Goal: Information Seeking & Learning: Learn about a topic

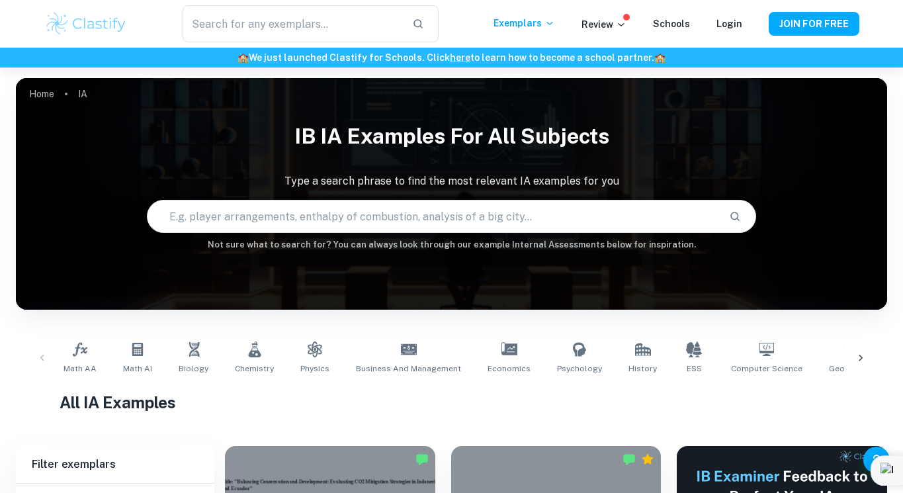
scroll to position [50, 0]
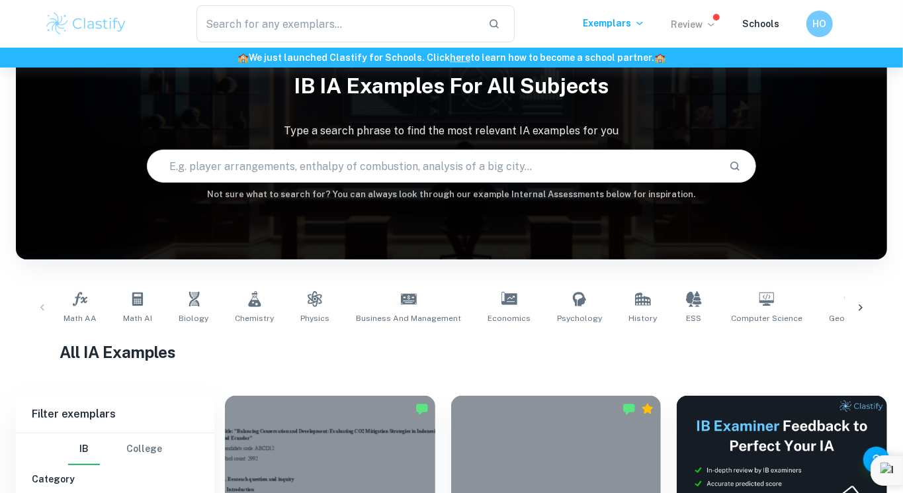
click at [704, 30] on p "Review" at bounding box center [694, 24] width 45 height 15
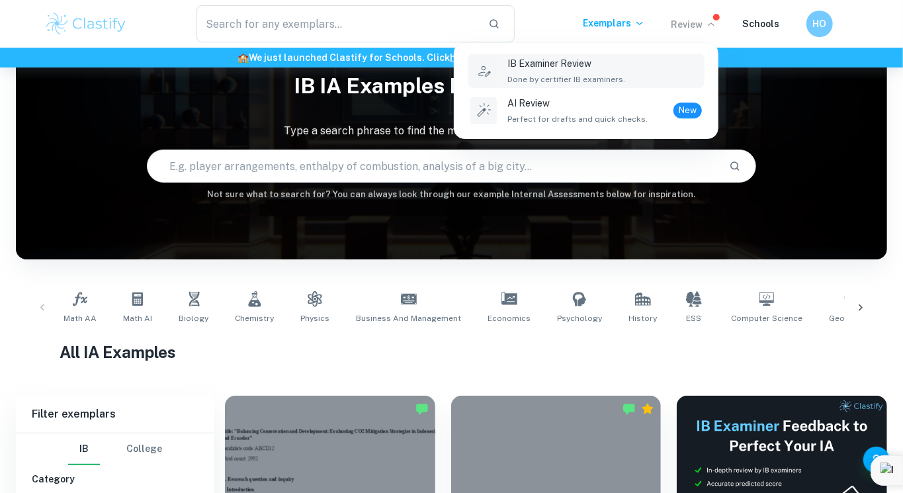
click at [615, 61] on p "IB Examiner Review" at bounding box center [567, 63] width 118 height 15
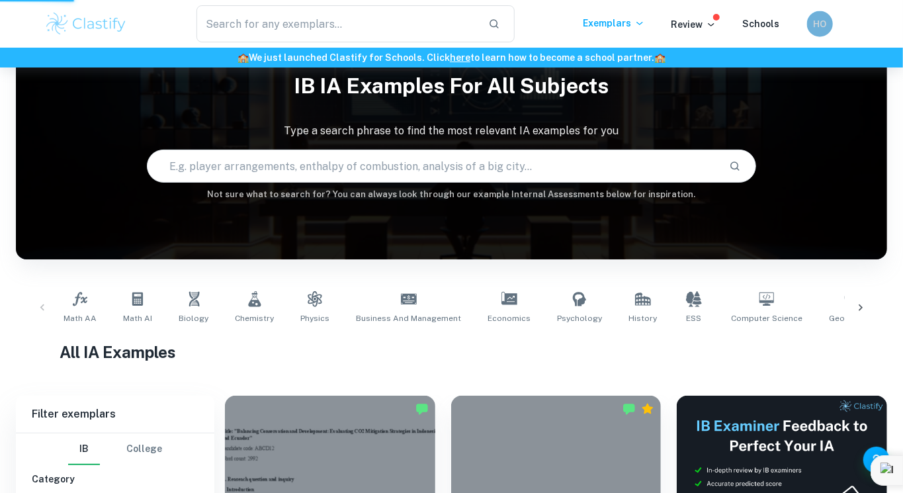
click at [811, 30] on div "HO" at bounding box center [820, 24] width 26 height 26
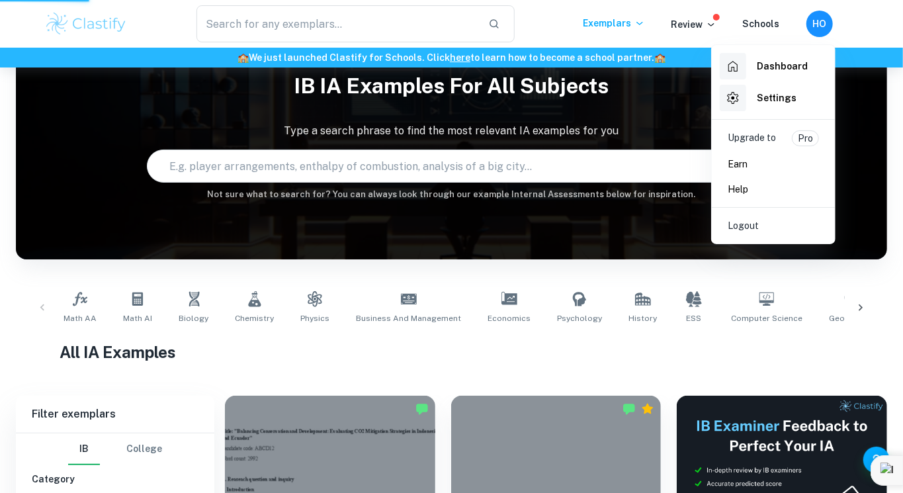
click at [782, 61] on h6 "Dashboard" at bounding box center [782, 66] width 51 height 15
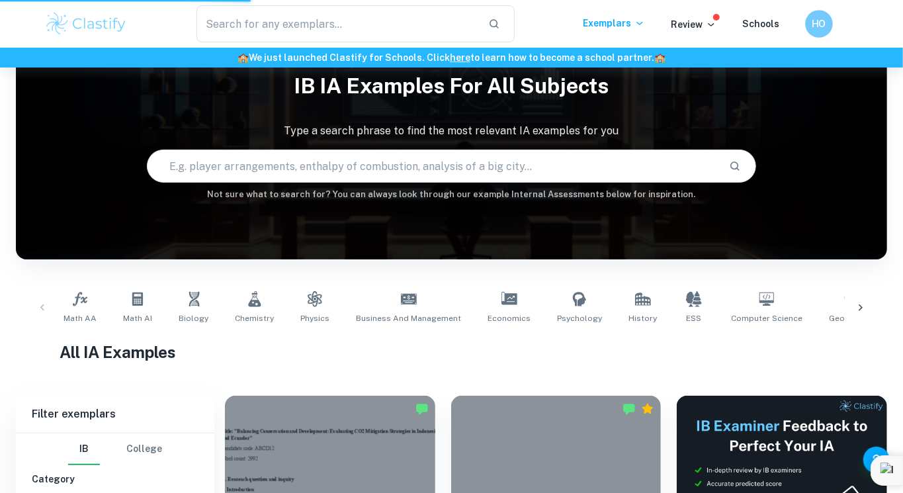
click at [816, 29] on h6 "HO" at bounding box center [819, 24] width 16 height 15
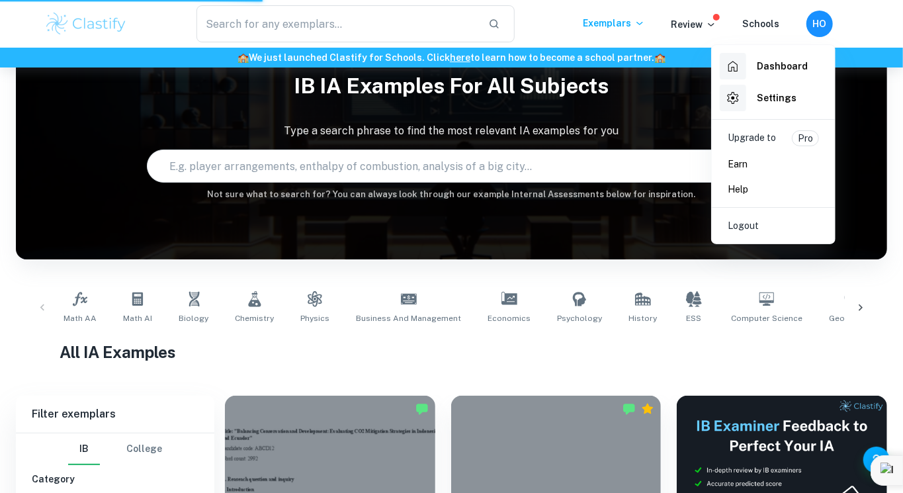
click at [795, 67] on h6 "Dashboard" at bounding box center [782, 66] width 51 height 15
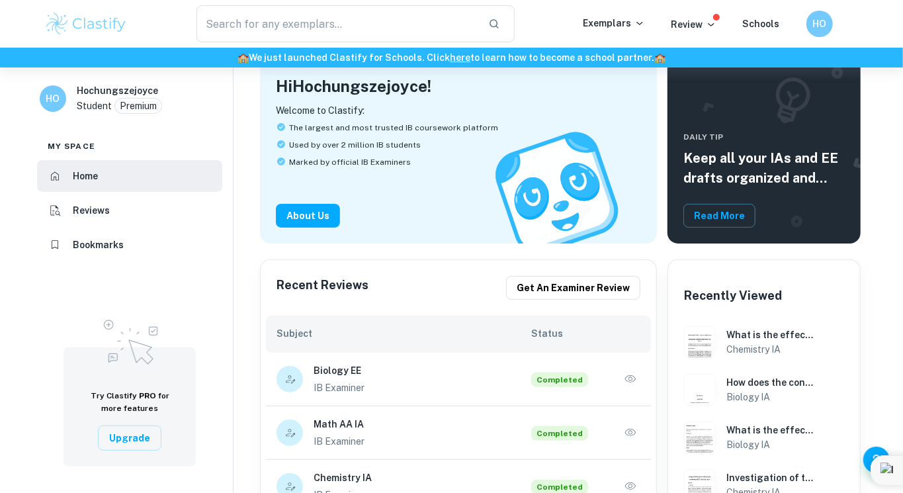
scroll to position [159, 0]
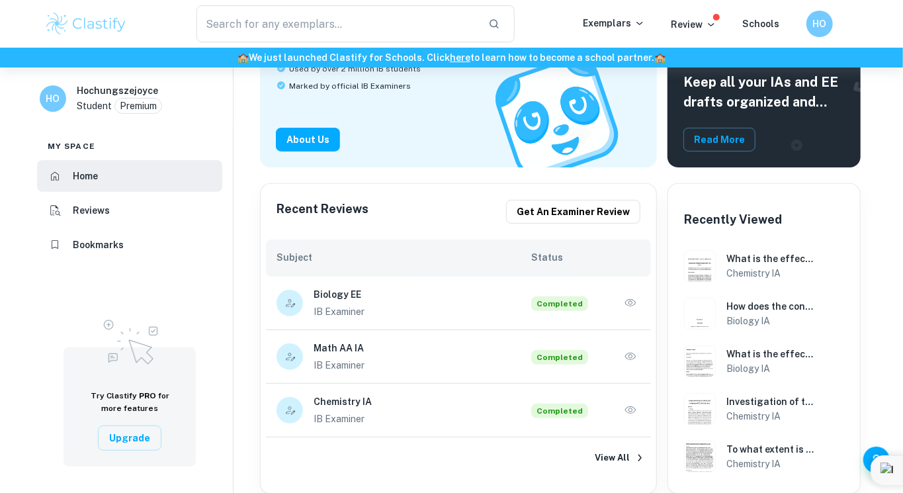
click at [635, 313] on div "Biology EE IB Examiner Completed" at bounding box center [459, 303] width 364 height 32
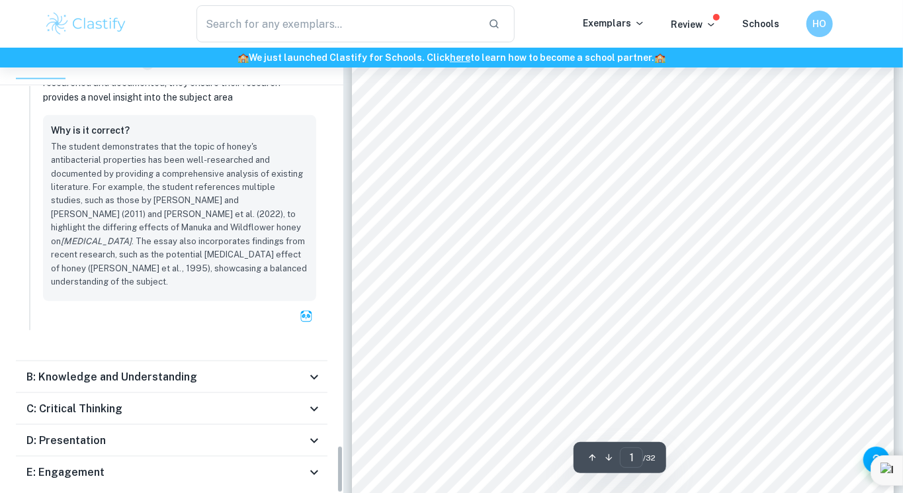
scroll to position [404, 0]
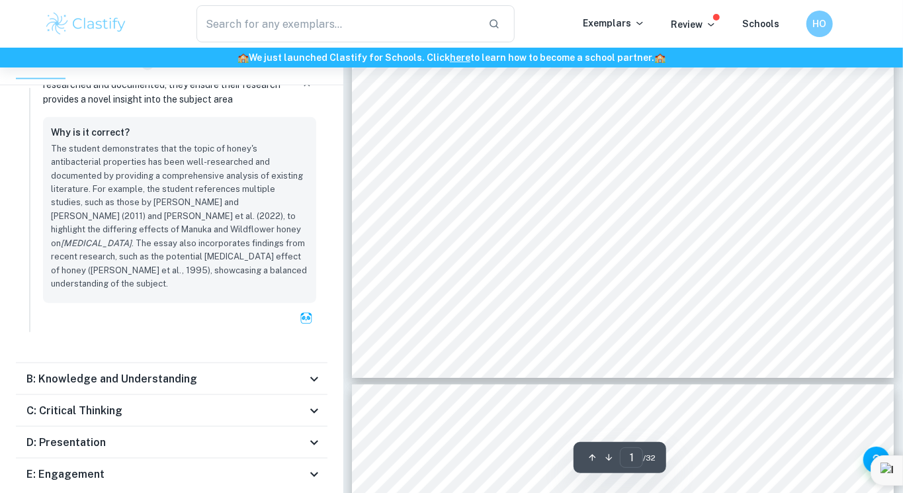
click at [225, 371] on div "B: Knowledge and Understanding" at bounding box center [166, 379] width 280 height 16
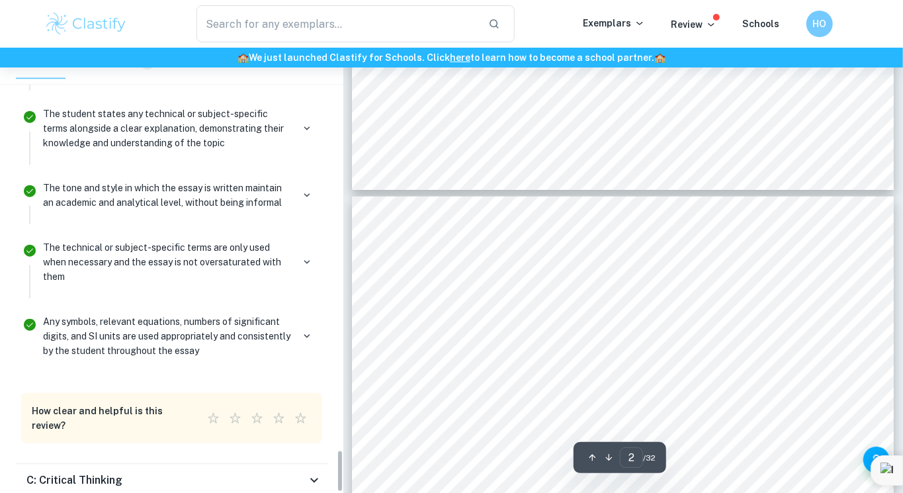
scroll to position [702, 0]
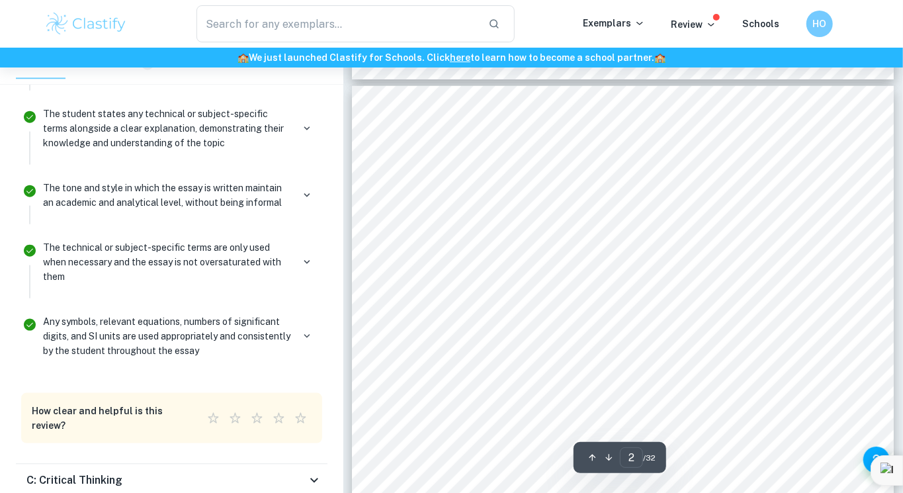
click at [230, 472] on div "C: Critical Thinking" at bounding box center [166, 480] width 280 height 16
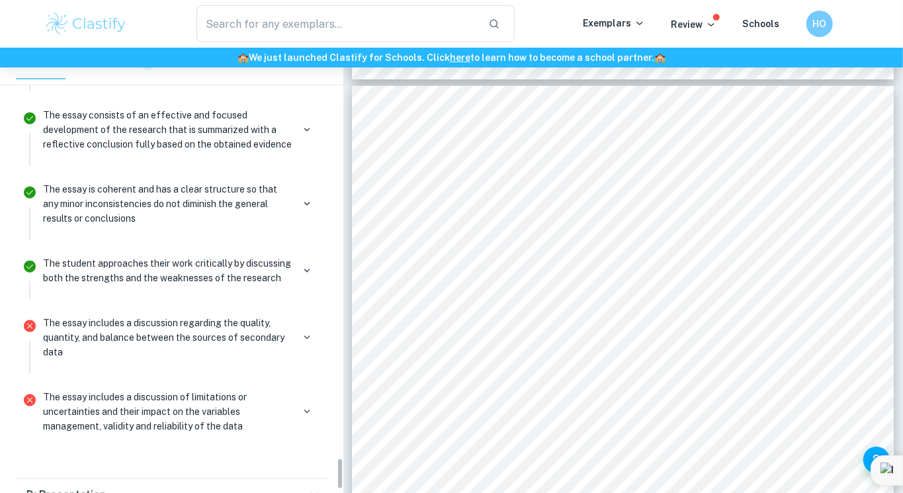
scroll to position [5657, 0]
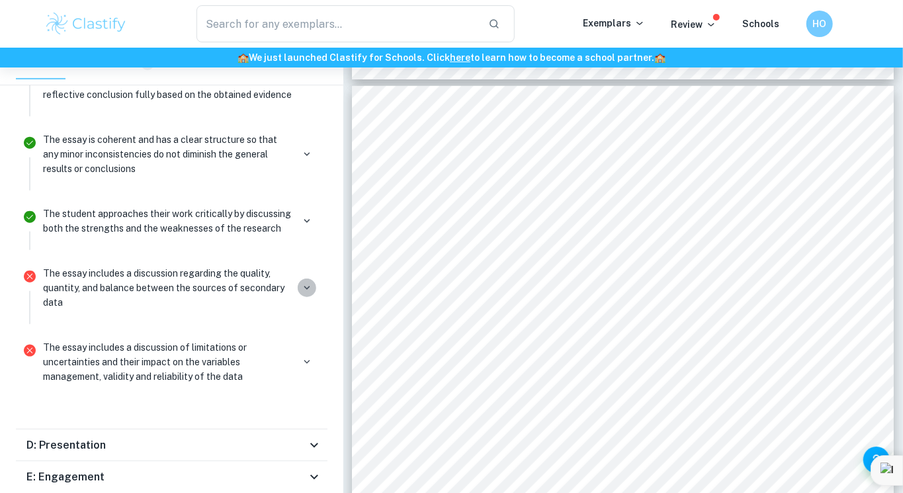
click at [305, 282] on icon "button" at bounding box center [307, 288] width 12 height 12
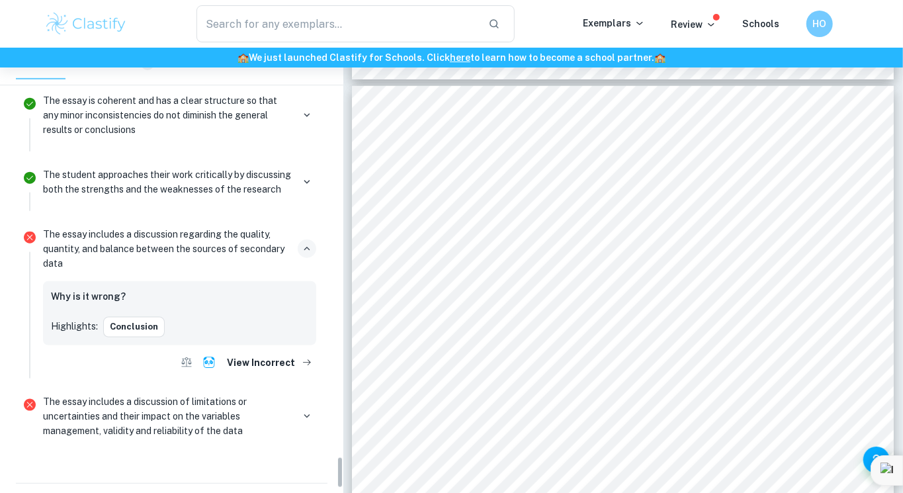
scroll to position [5700, 0]
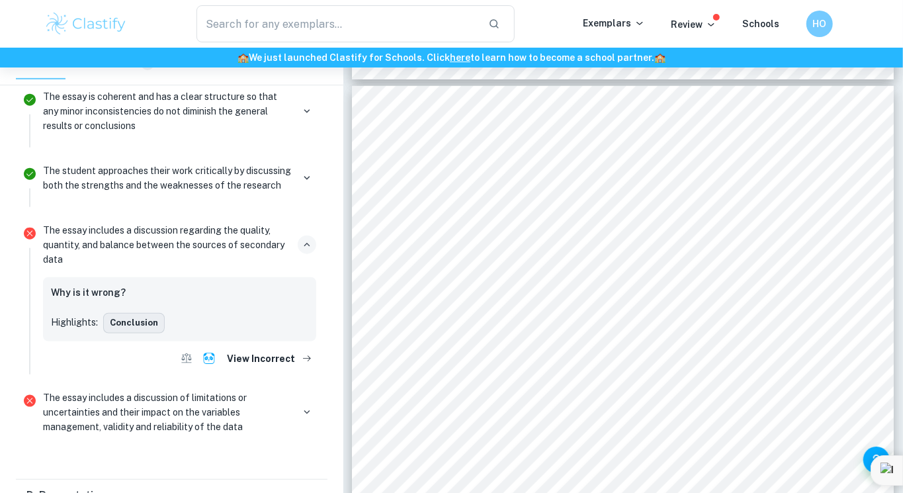
click at [138, 313] on button "Conclusion" at bounding box center [134, 323] width 62 height 20
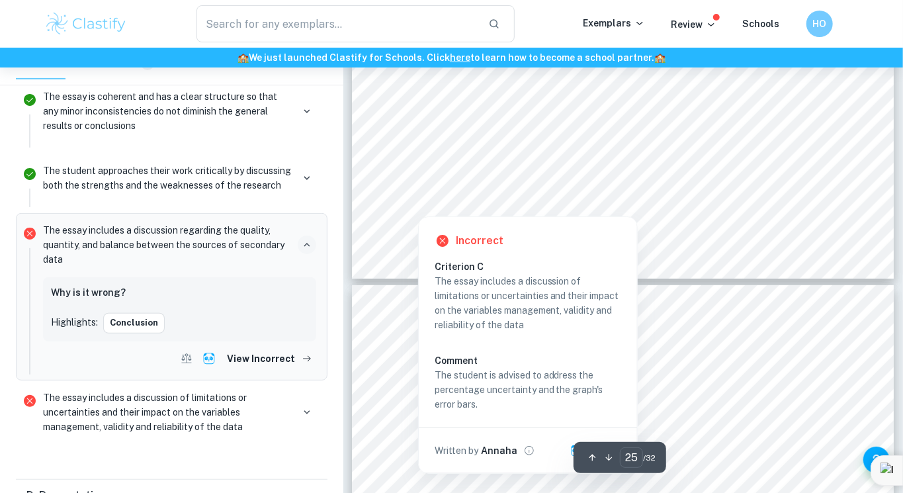
scroll to position [19036, 0]
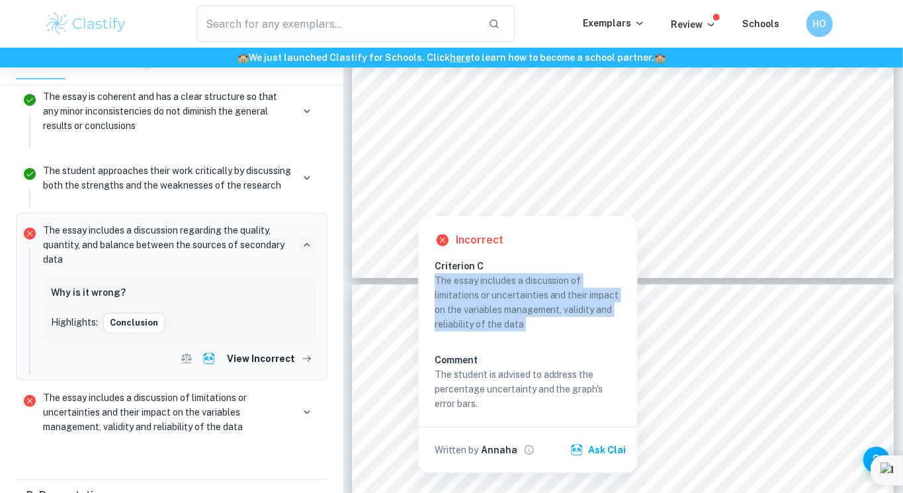
drag, startPoint x: 435, startPoint y: 277, endPoint x: 580, endPoint y: 330, distance: 154.7
click at [580, 330] on div "The essay includes a discussion of limitations or uncertainties and their impac…" at bounding box center [533, 342] width 197 height 138
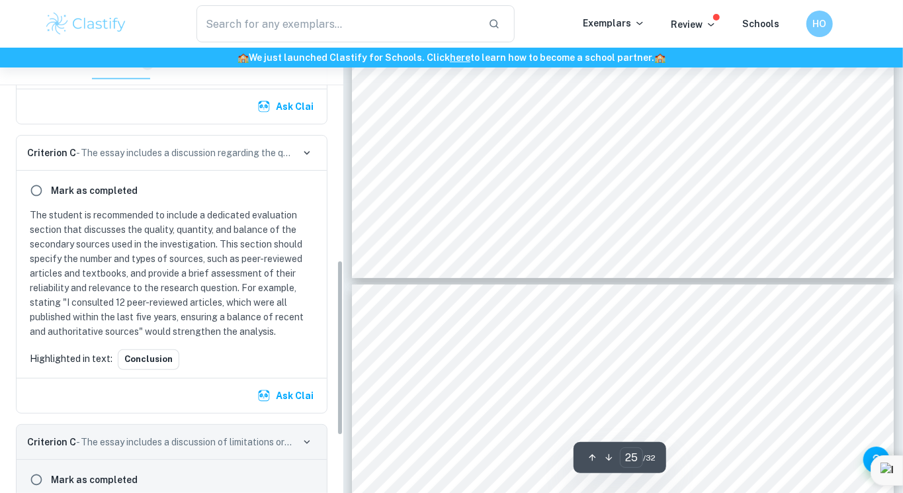
scroll to position [538, 0]
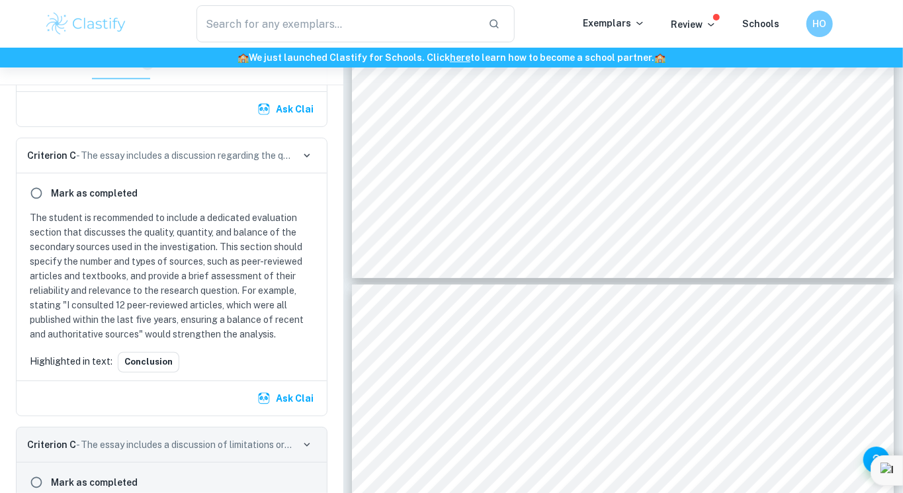
click at [170, 253] on p "The student is recommended to include a dedicated evaluation section that discu…" at bounding box center [174, 275] width 289 height 131
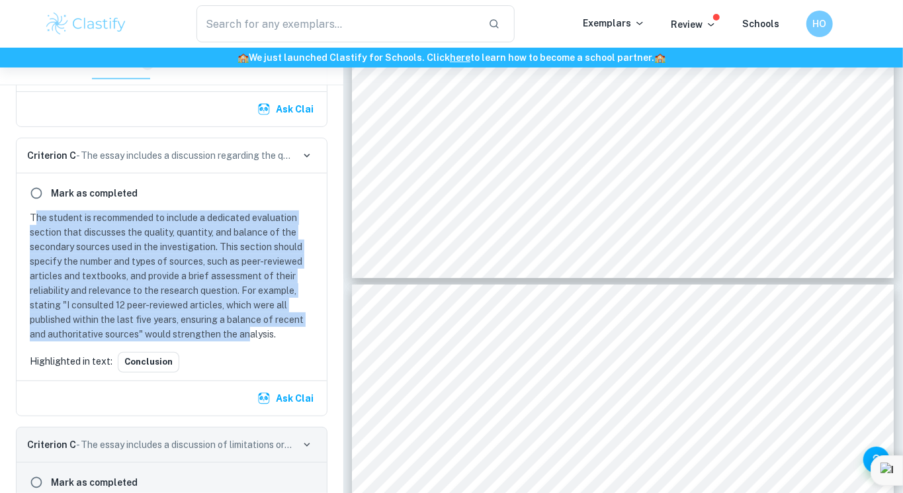
drag, startPoint x: 38, startPoint y: 210, endPoint x: 251, endPoint y: 327, distance: 243.4
click at [251, 327] on p "The student is recommended to include a dedicated evaluation section that discu…" at bounding box center [174, 275] width 289 height 131
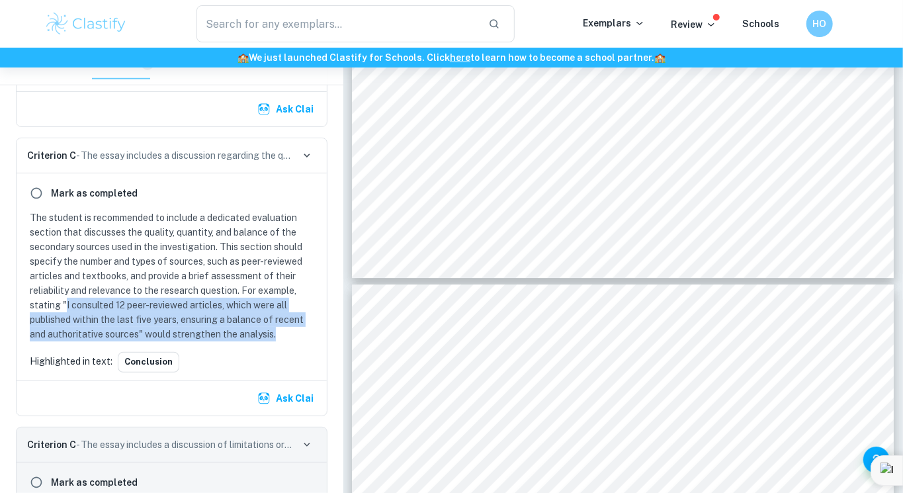
drag, startPoint x: 65, startPoint y: 301, endPoint x: 279, endPoint y: 330, distance: 215.7
click at [279, 330] on p "The student is recommended to include a dedicated evaluation section that discu…" at bounding box center [174, 275] width 289 height 131
copy p "I consulted 12 peer-reviewed articles, which were all published within the last…"
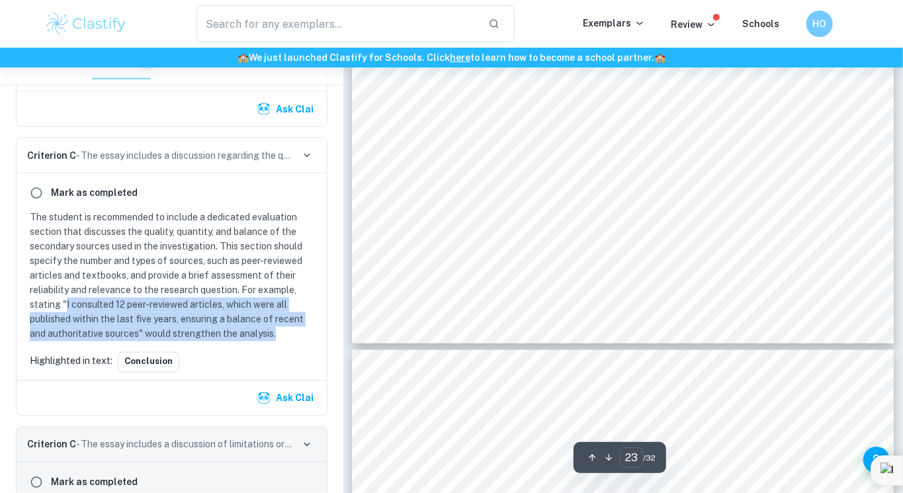
scroll to position [17423, 0]
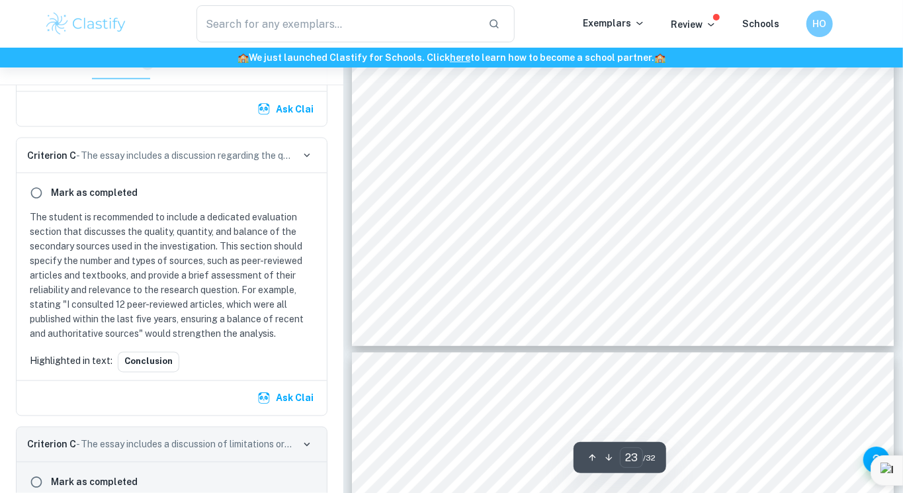
drag, startPoint x: 414, startPoint y: 120, endPoint x: 527, endPoint y: 265, distance: 183.8
drag, startPoint x: 416, startPoint y: 122, endPoint x: 556, endPoint y: 349, distance: 267.4
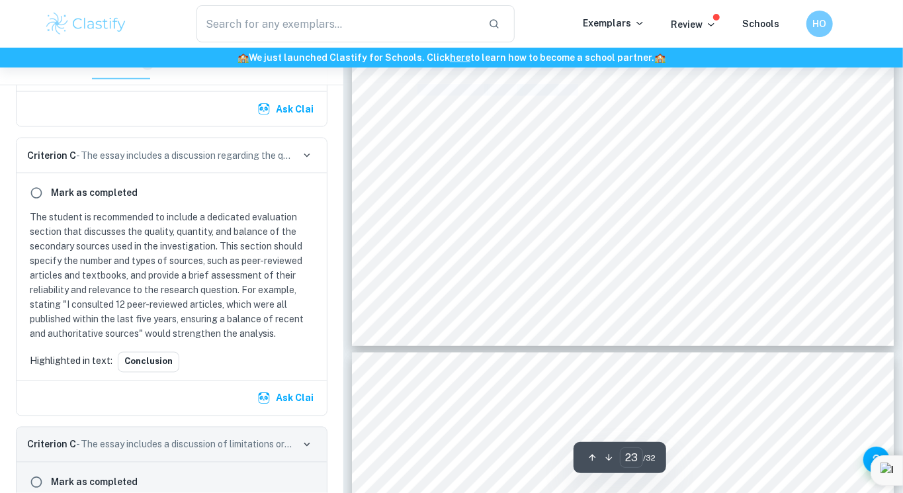
drag, startPoint x: 420, startPoint y: 127, endPoint x: 781, endPoint y: 275, distance: 391.1
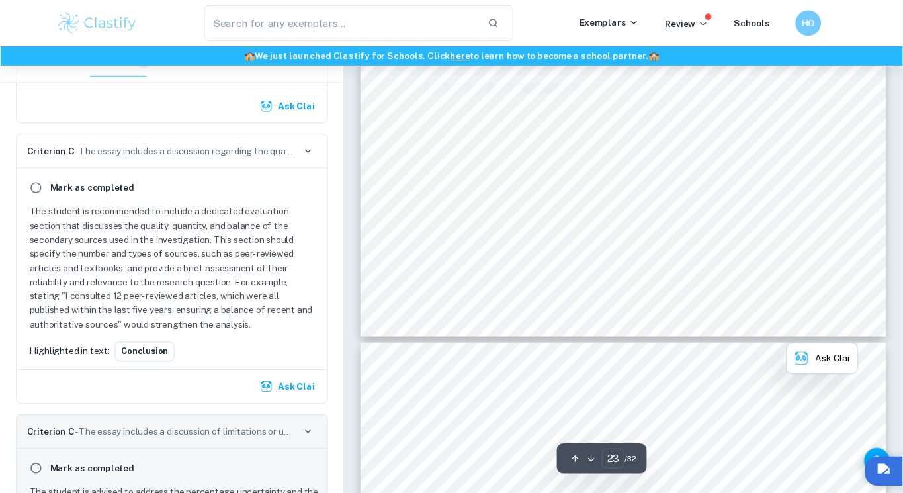
scroll to position [17422, 0]
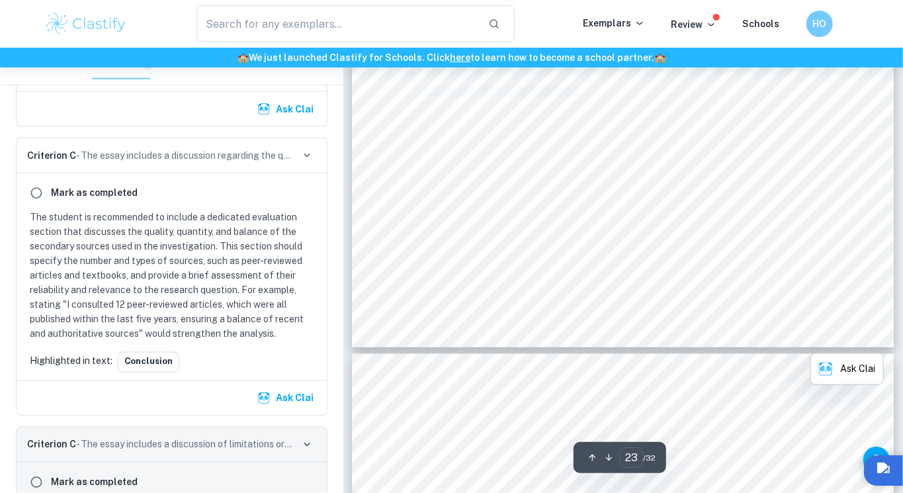
click at [516, 126] on span "9.1.4 Information and sources" at bounding box center [495, 127] width 154 height 11
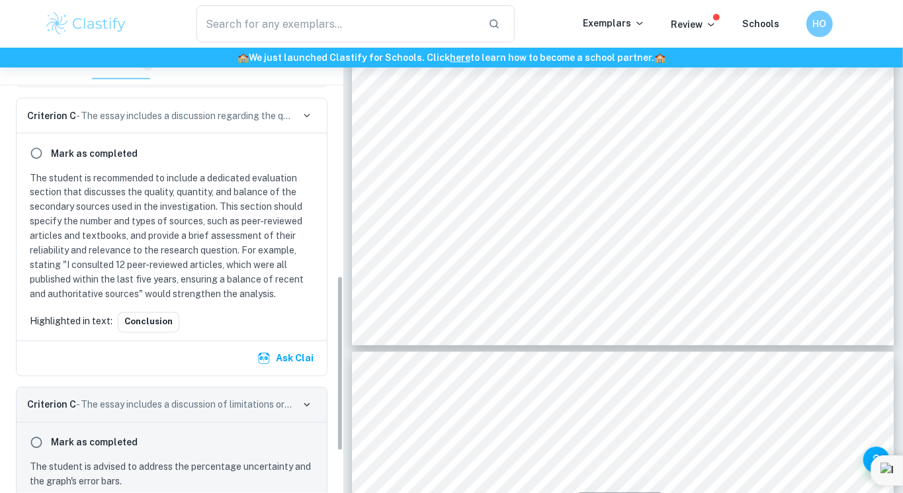
scroll to position [609, 0]
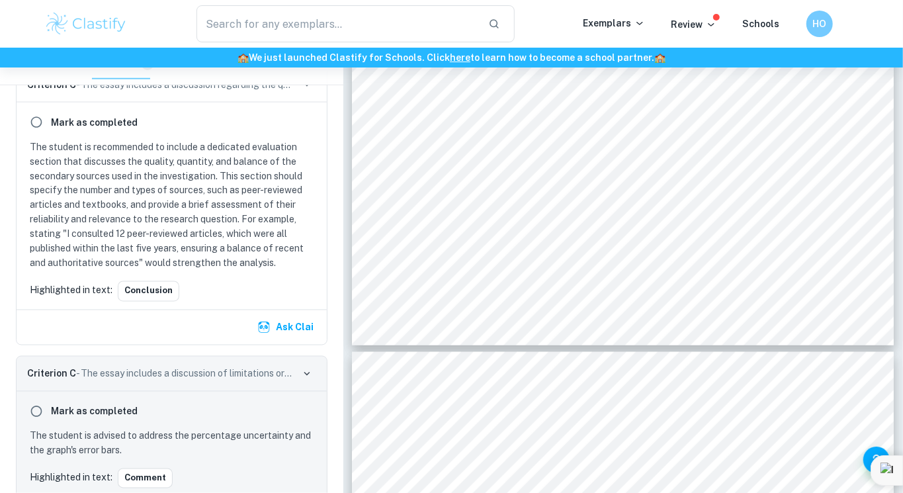
click at [285, 252] on p "The student is recommended to include a dedicated evaluation section that discu…" at bounding box center [174, 205] width 289 height 131
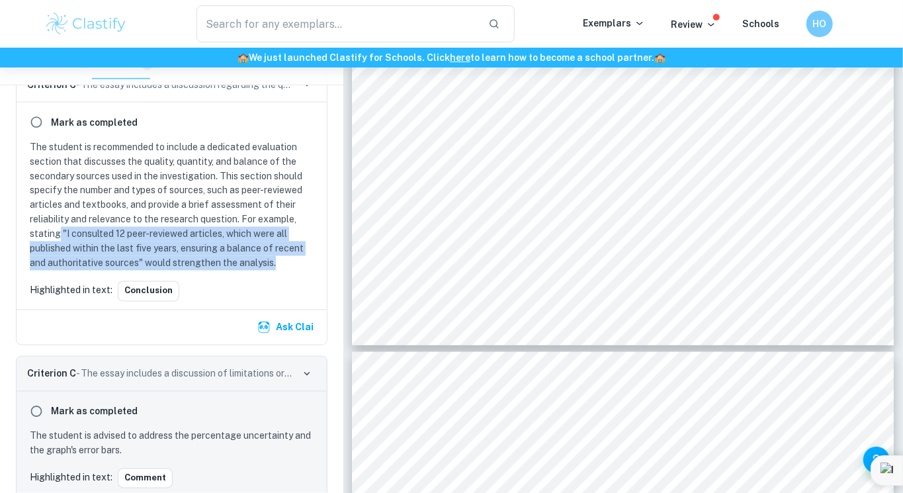
drag, startPoint x: 59, startPoint y: 229, endPoint x: 319, endPoint y: 250, distance: 260.9
click at [319, 250] on div "Mark as completed The student is recommended to include a dedicated evaluation …" at bounding box center [172, 206] width 310 height 206
copy p ""I consulted 12 peer-reviewed articles, which were all published within the las…"
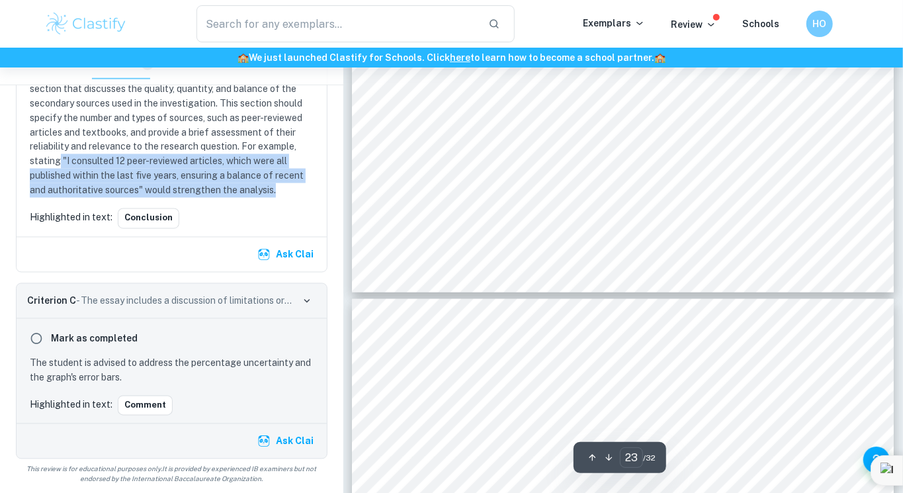
scroll to position [17478, 0]
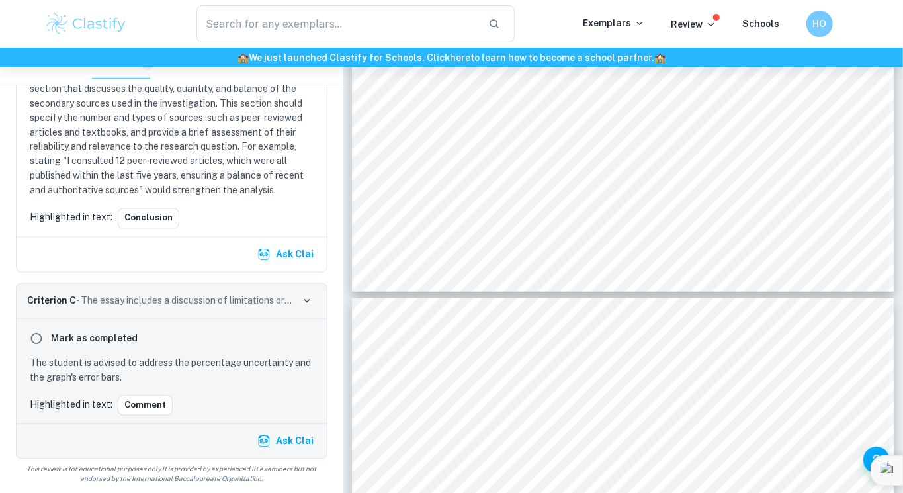
click at [217, 339] on div "Mark as completed" at bounding box center [171, 339] width 294 height 24
click at [214, 356] on p "The student is advised to address the percentage uncertainty and the graph's er…" at bounding box center [174, 370] width 289 height 29
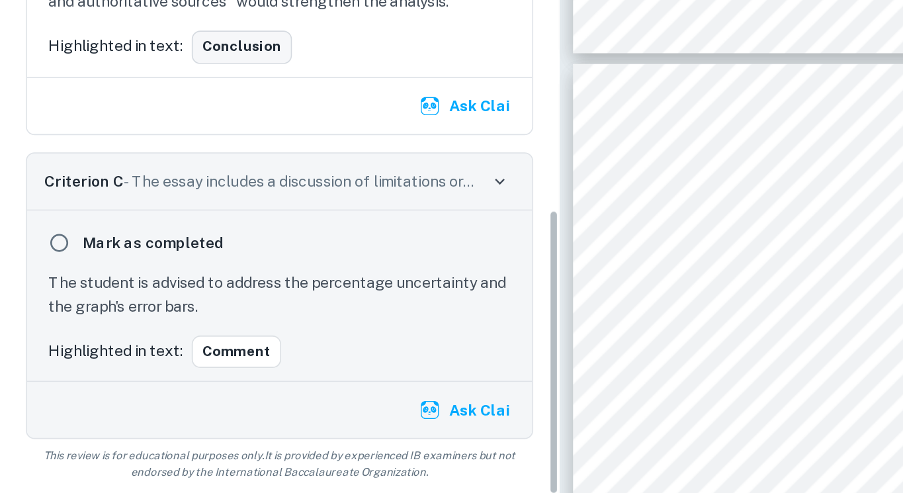
scroll to position [682, 0]
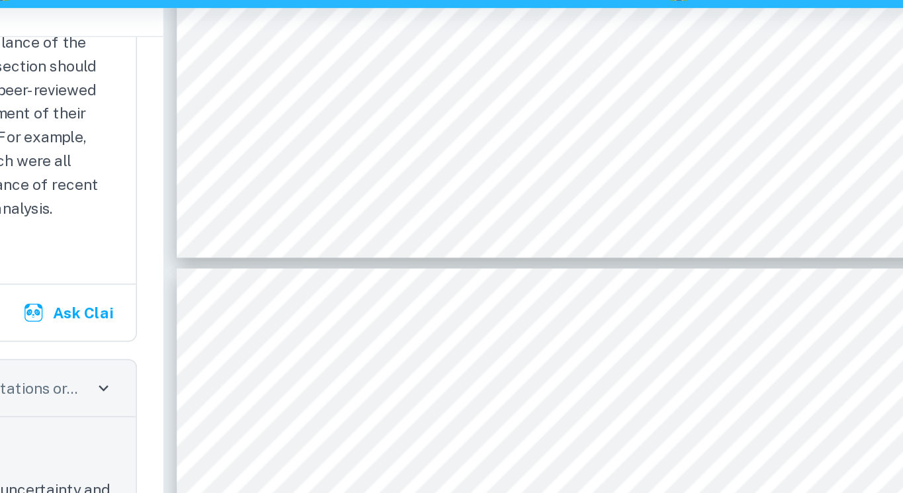
type input "23"
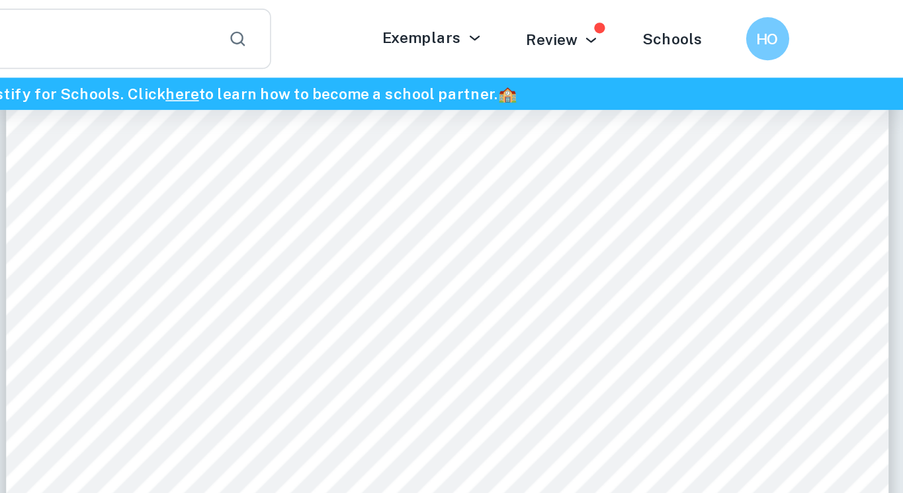
scroll to position [17434, 0]
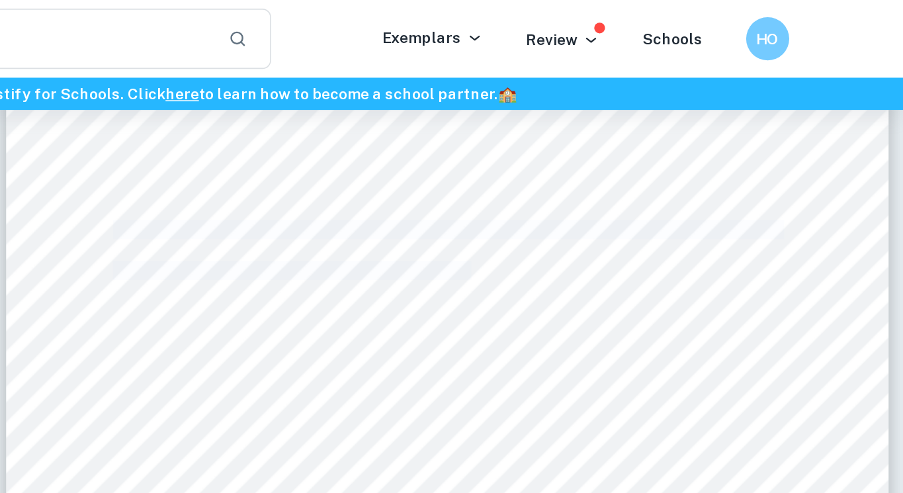
copy span "Throughout the essay, most sources used were primary and from peer reviewed jou…"
drag, startPoint x: 71, startPoint y: 140, endPoint x: 289, endPoint y: 166, distance: 219.2
